Goal: Find specific page/section: Find specific page/section

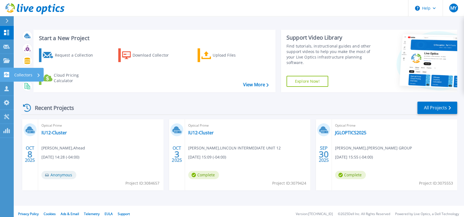
click at [5, 75] on icon at bounding box center [6, 74] width 7 height 5
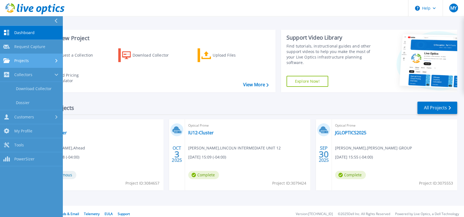
click at [27, 58] on span "Projects" at bounding box center [21, 60] width 15 height 5
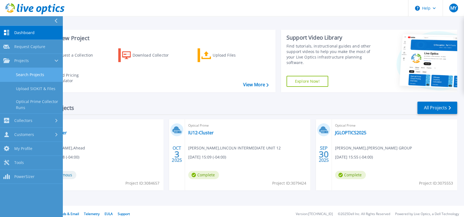
click at [29, 75] on link "Search Projects" at bounding box center [31, 75] width 63 height 14
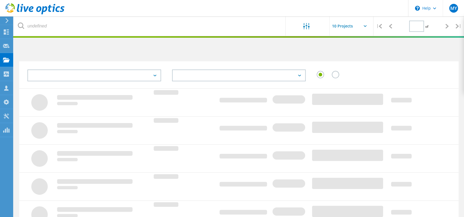
type input "1"
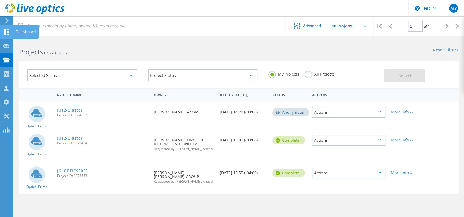
click at [7, 32] on use at bounding box center [6, 31] width 5 height 5
